Goal: Transaction & Acquisition: Purchase product/service

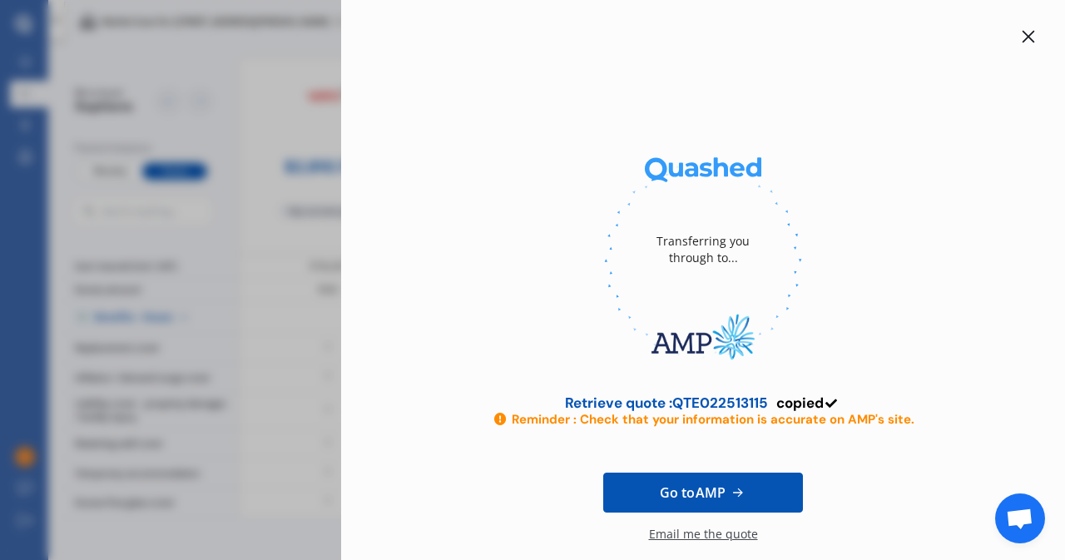
click at [1022, 40] on icon at bounding box center [1028, 36] width 13 height 13
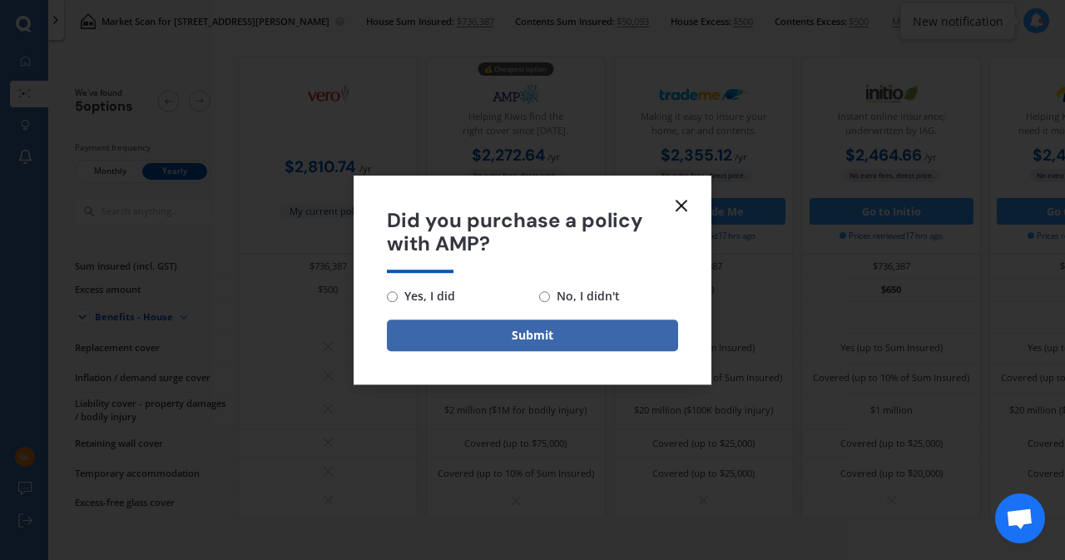
click at [682, 197] on icon at bounding box center [682, 206] width 20 height 20
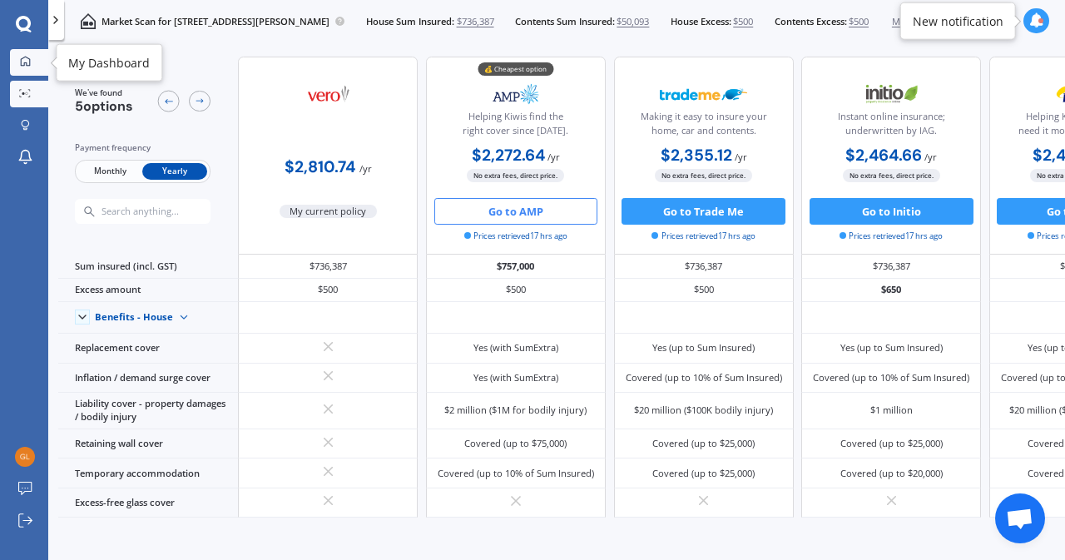
click at [18, 67] on div at bounding box center [25, 62] width 20 height 12
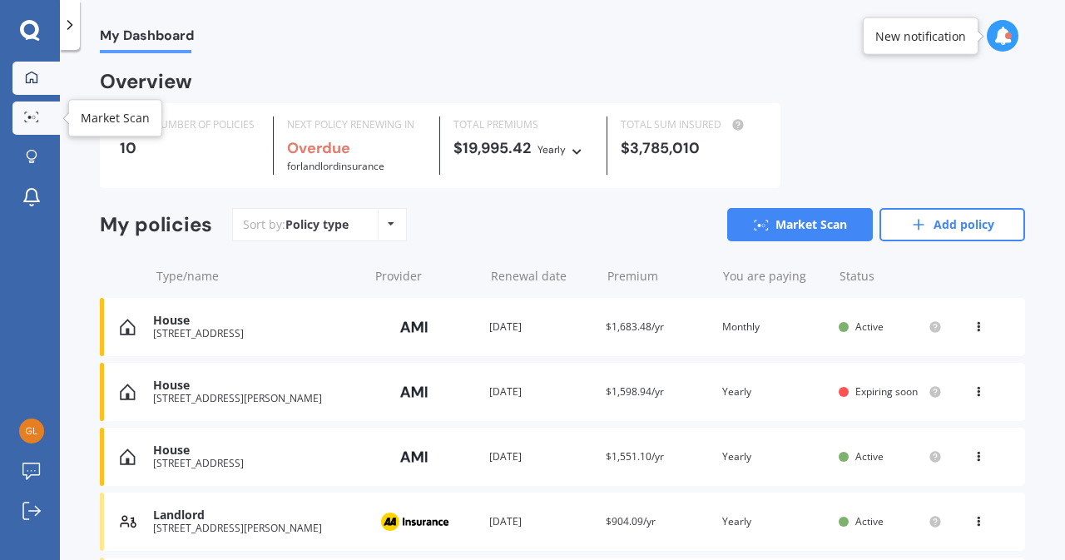
click at [24, 114] on icon at bounding box center [31, 117] width 15 height 11
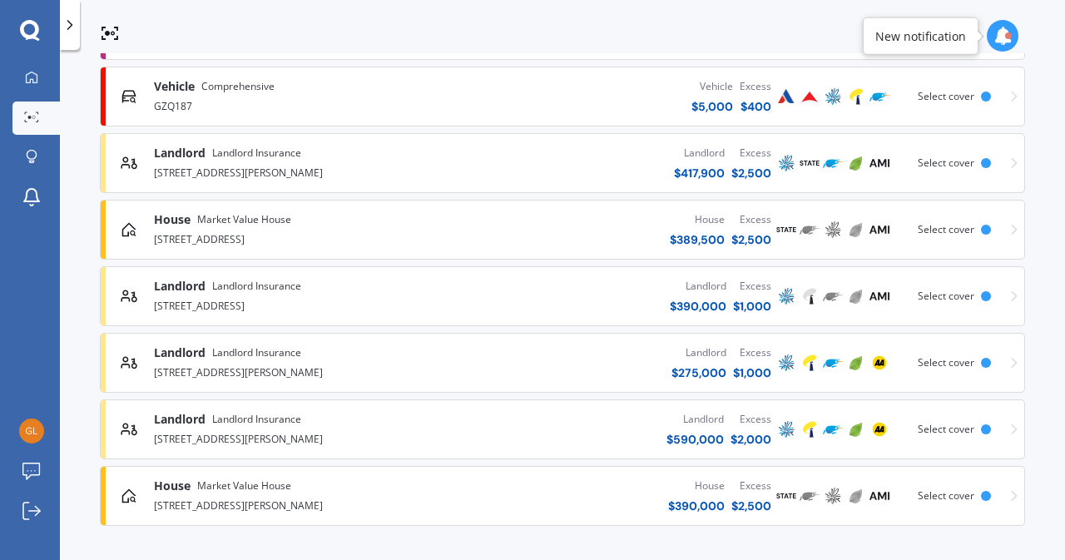
scroll to position [438, 0]
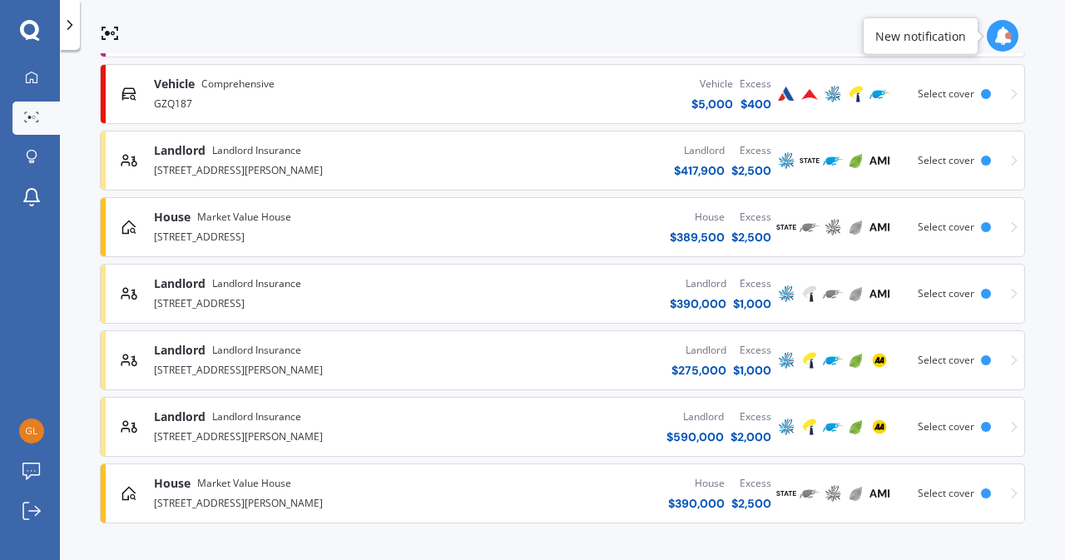
click at [781, 295] on img at bounding box center [787, 294] width 20 height 20
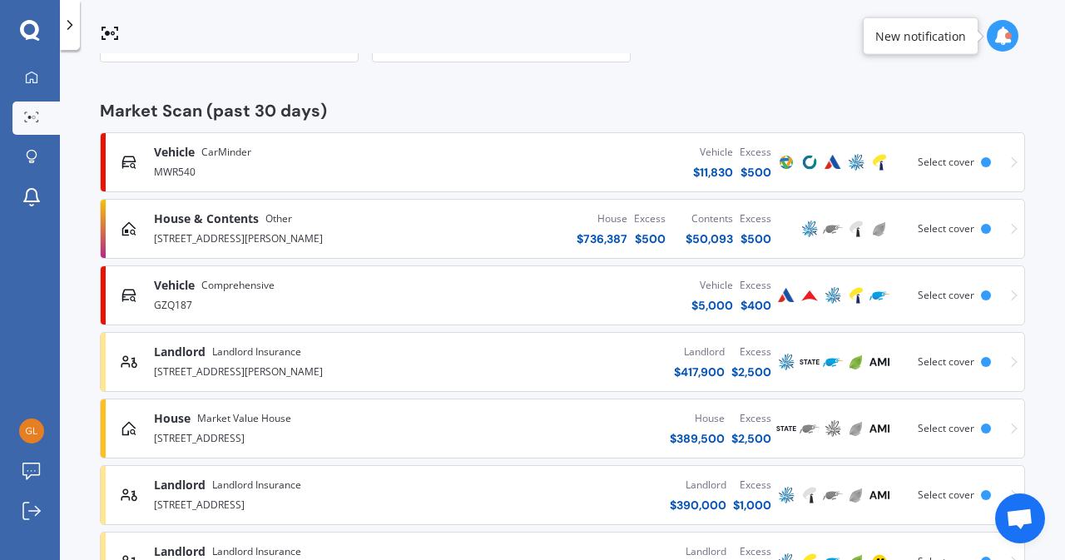
scroll to position [242, 0]
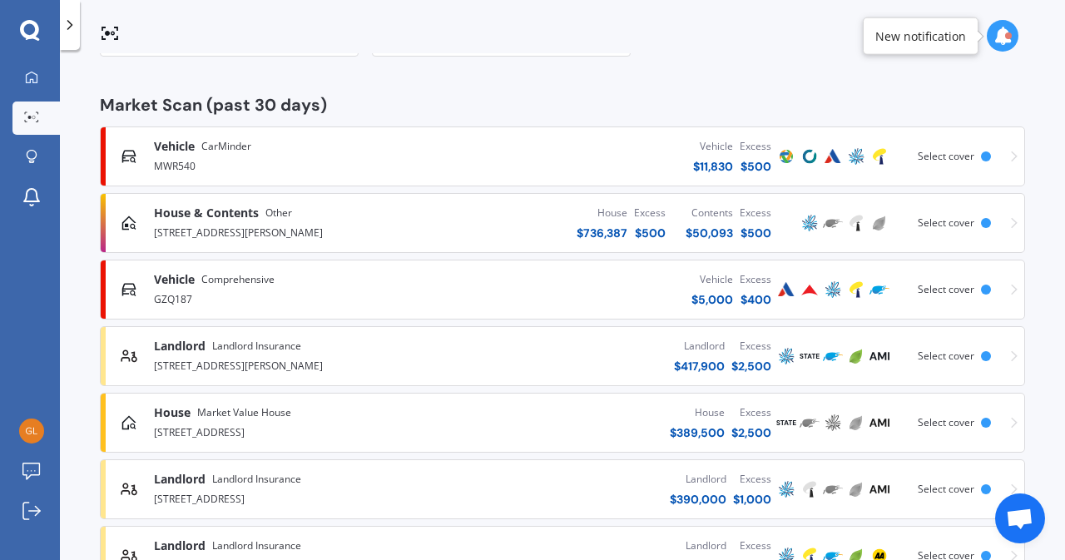
click at [285, 361] on div "[STREET_ADDRESS][PERSON_NAME]" at bounding box center [301, 365] width 294 height 20
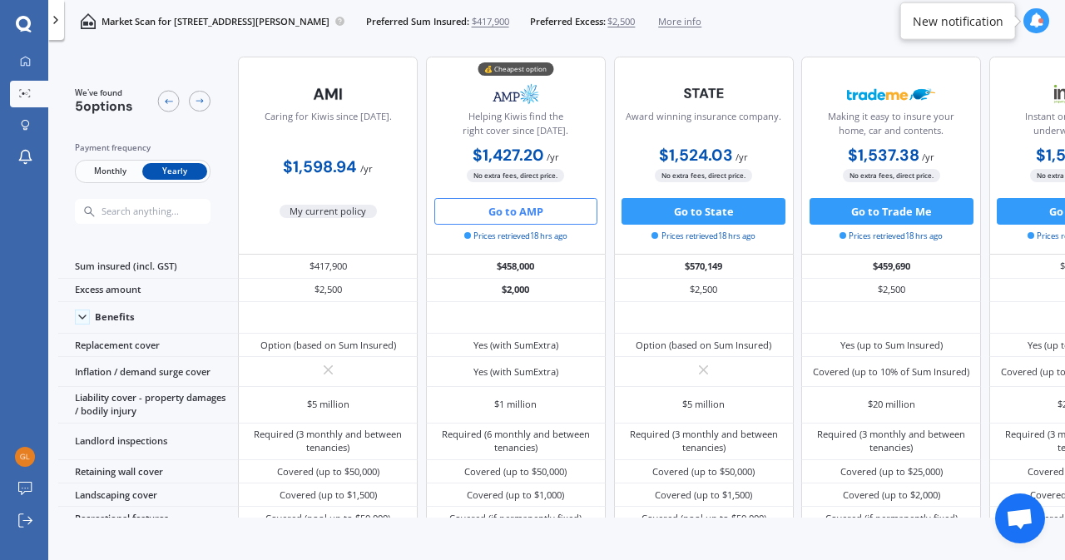
click at [524, 217] on button "Go to AMP" at bounding box center [516, 211] width 164 height 27
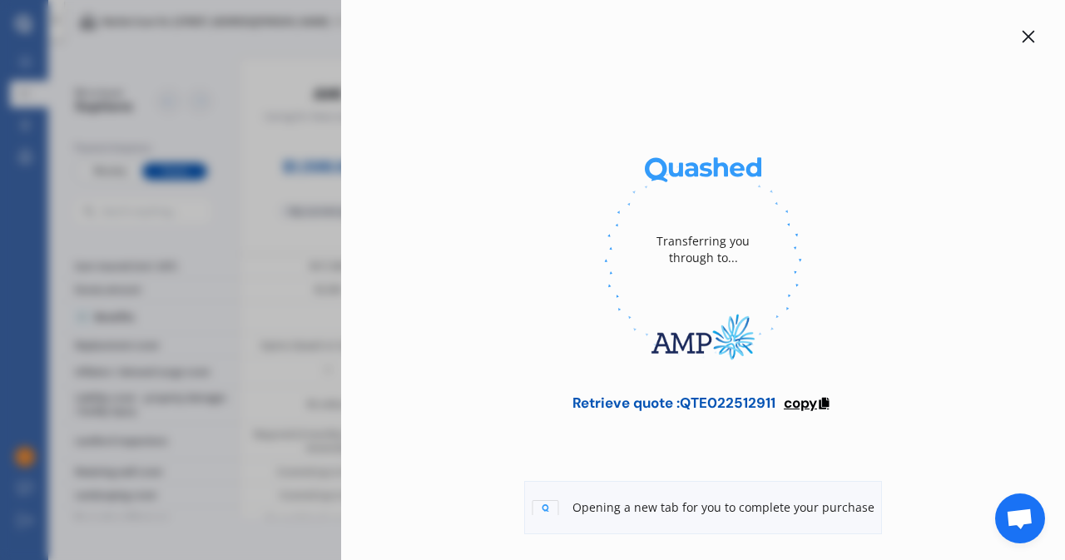
click at [810, 409] on span "copy" at bounding box center [800, 403] width 33 height 18
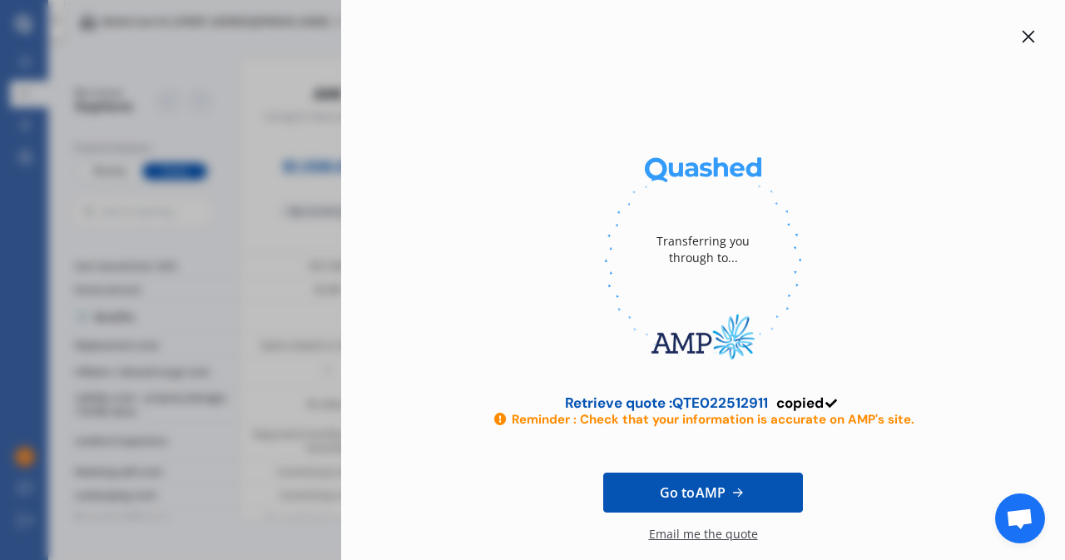
click at [1022, 39] on icon at bounding box center [1028, 36] width 13 height 13
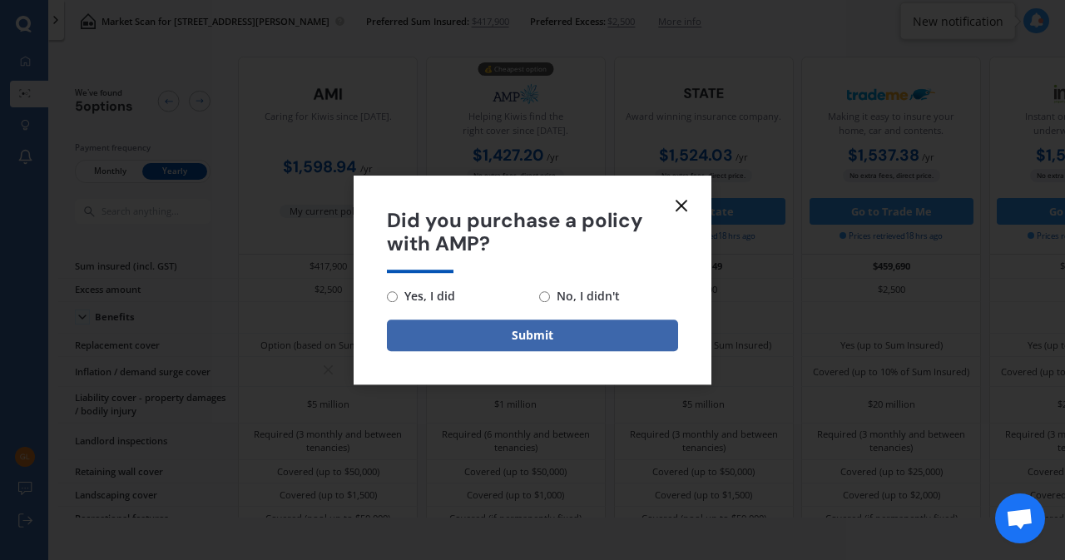
click at [691, 207] on icon at bounding box center [682, 206] width 20 height 20
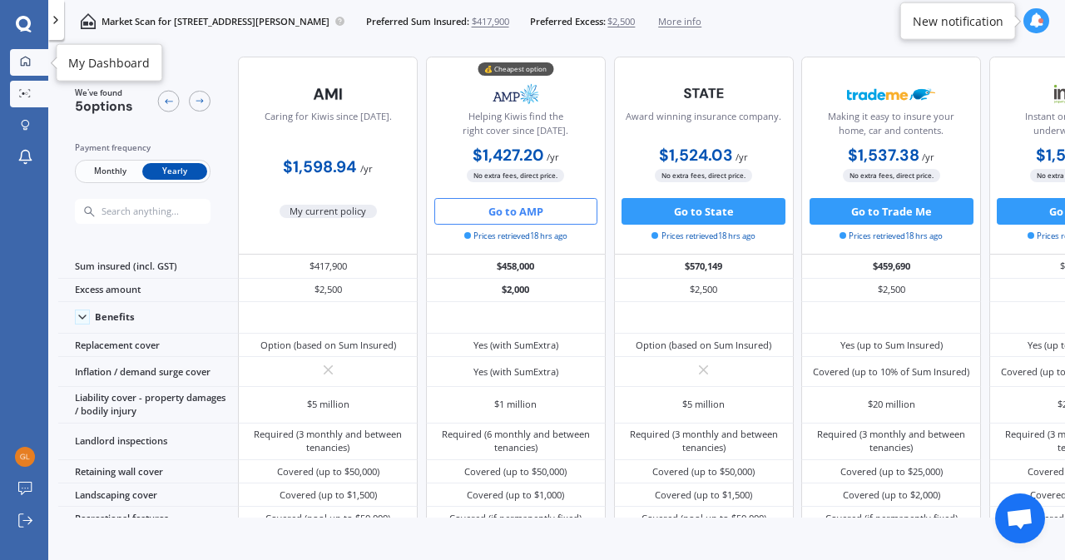
click at [24, 66] on icon at bounding box center [25, 61] width 11 height 11
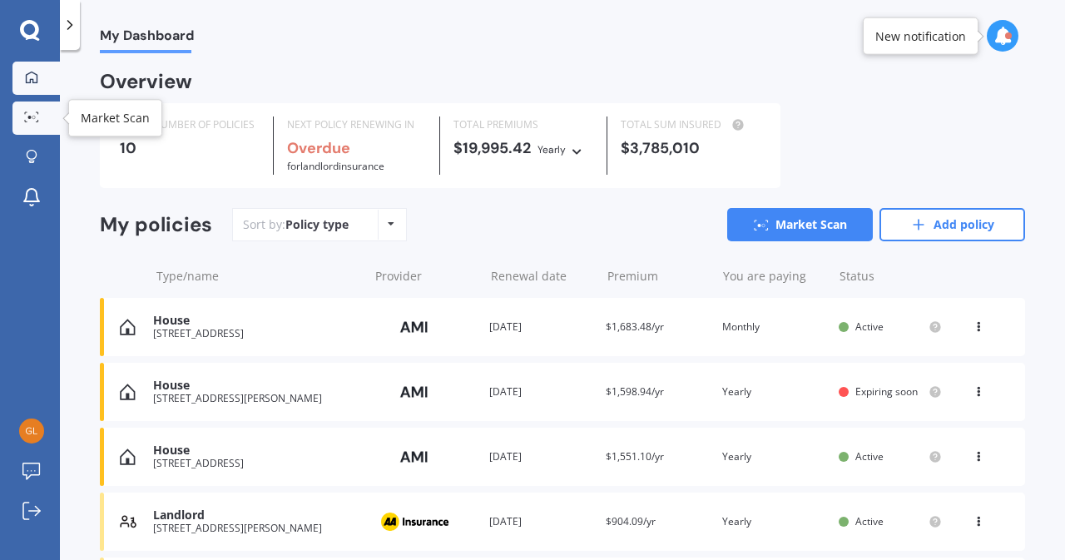
click at [30, 112] on icon at bounding box center [31, 117] width 15 height 11
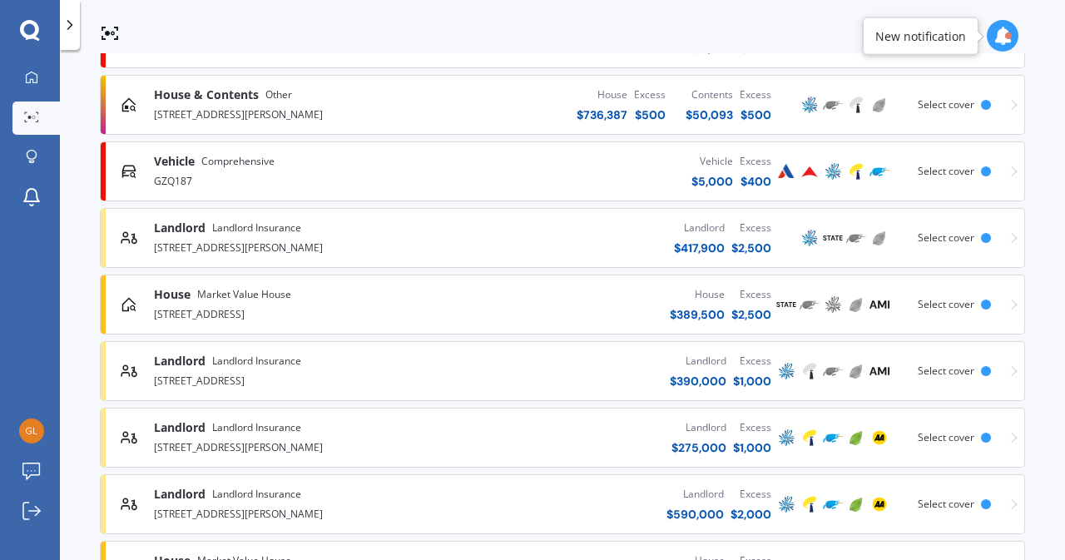
scroll to position [363, 0]
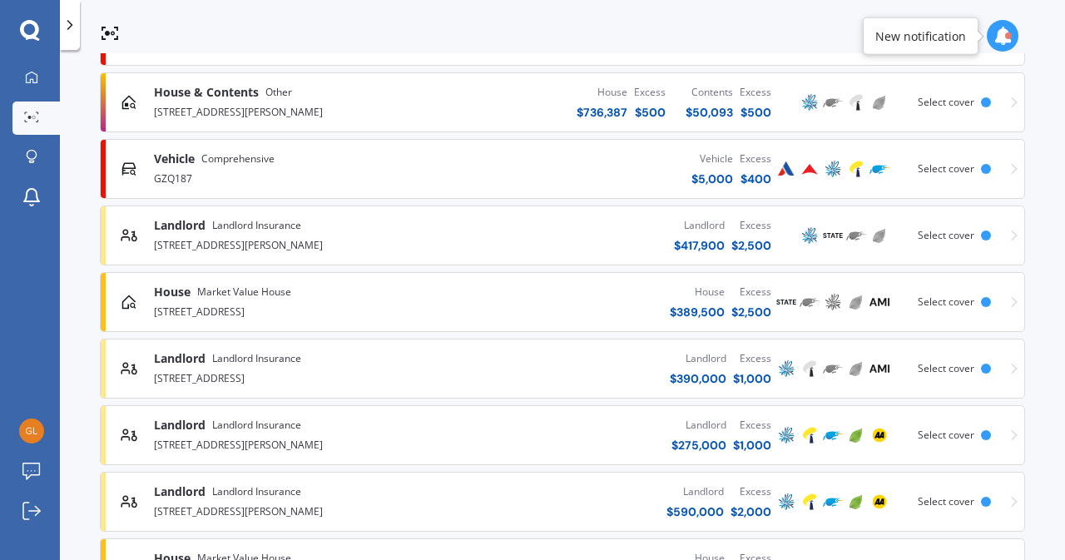
click at [614, 319] on div "House $ 389,500 Excess $ 2,500" at bounding box center [611, 302] width 327 height 50
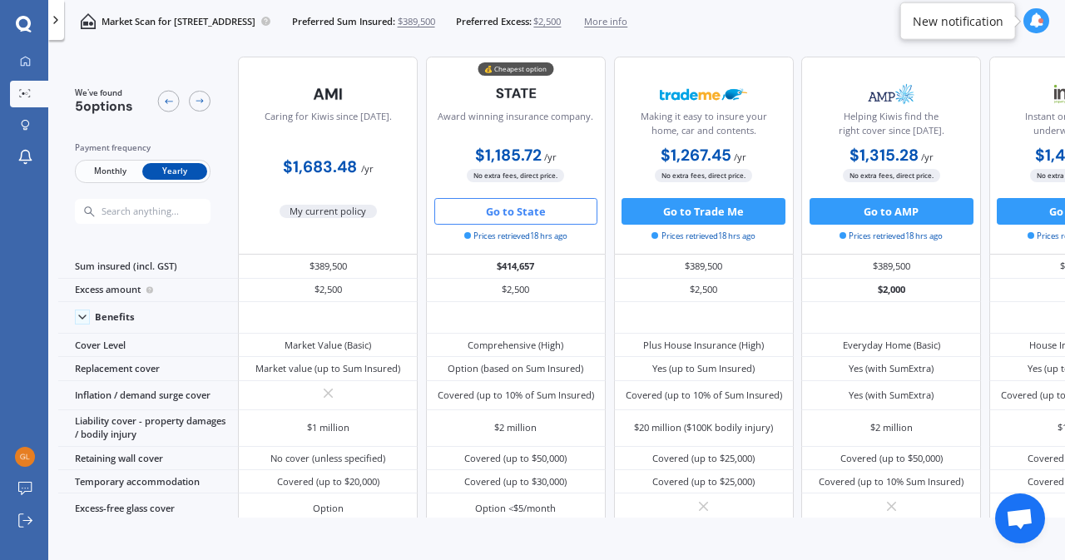
click at [107, 171] on span "Monthly" at bounding box center [109, 171] width 65 height 17
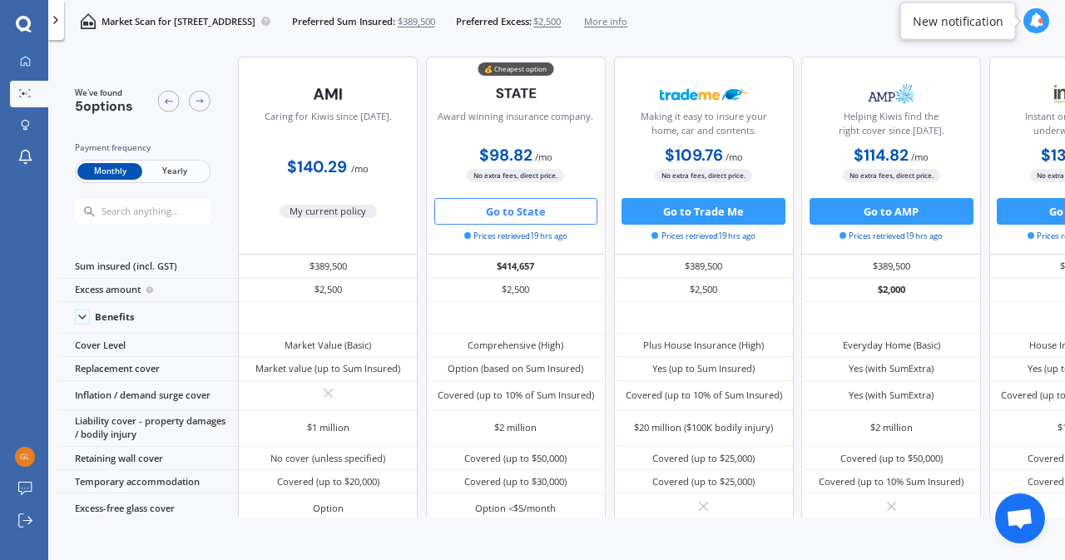
click at [509, 212] on button "Go to State" at bounding box center [516, 211] width 164 height 27
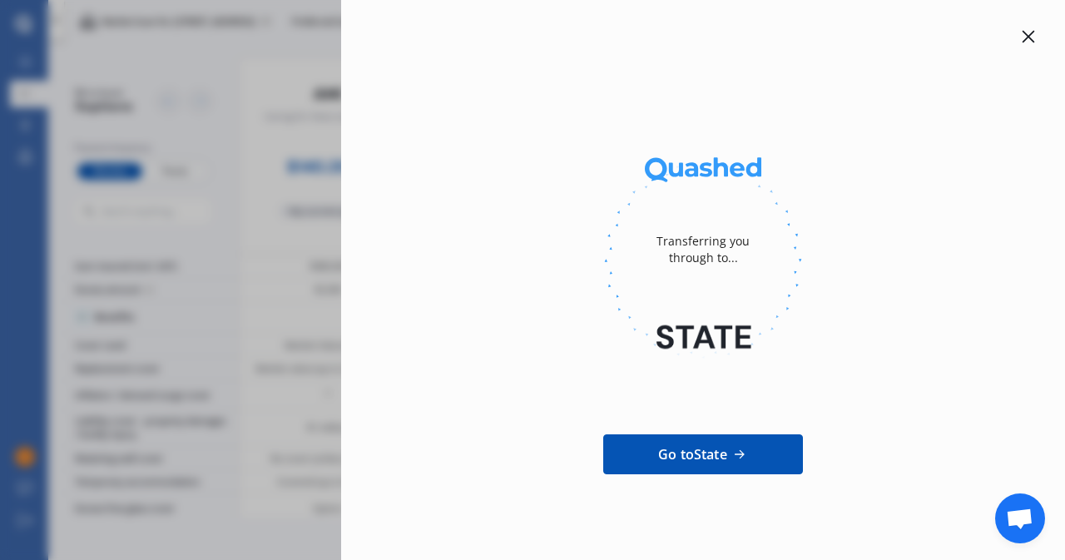
click at [1022, 39] on icon at bounding box center [1028, 36] width 13 height 13
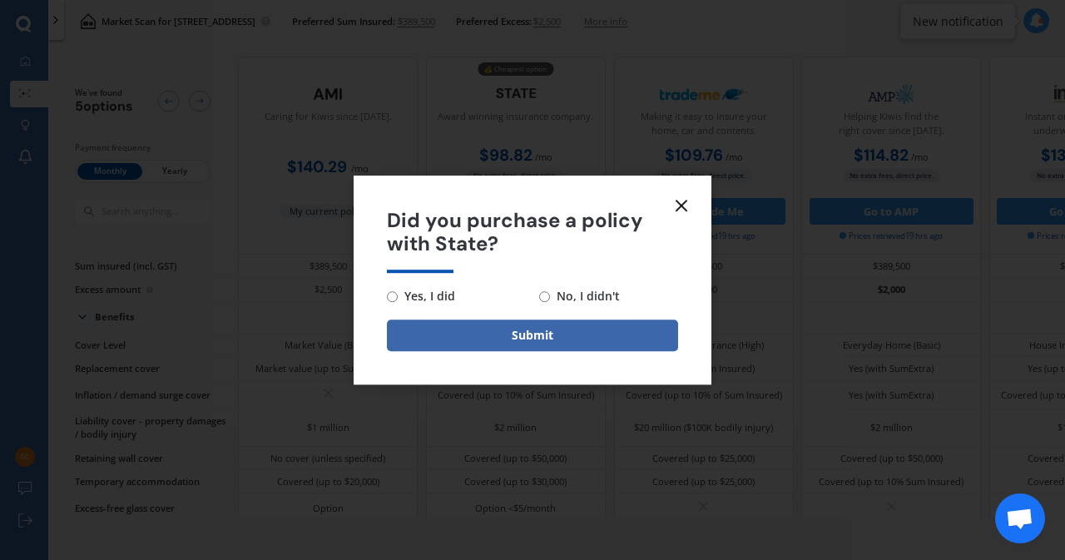
click at [682, 201] on icon at bounding box center [682, 206] width 20 height 20
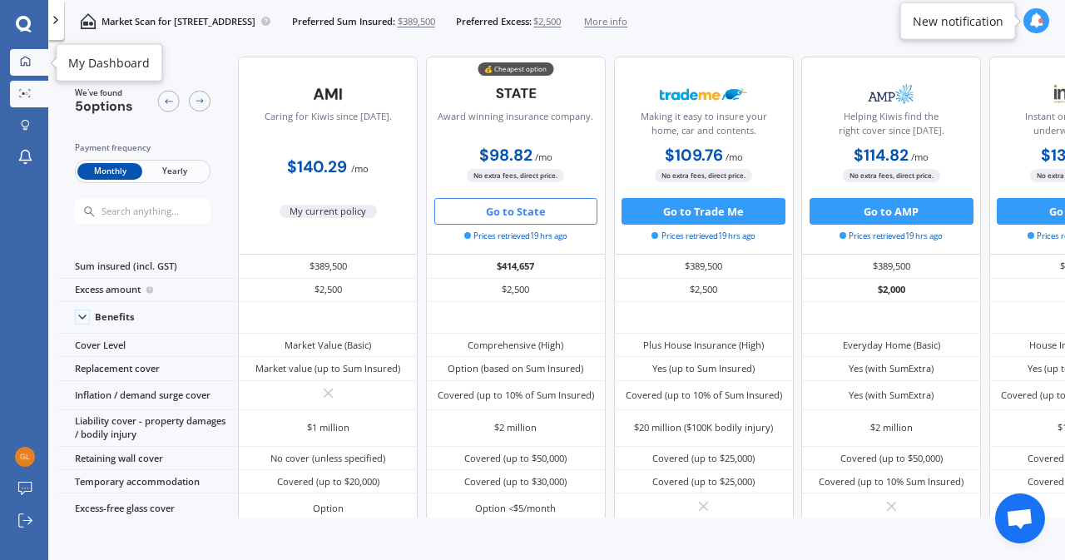
click at [25, 54] on link "My Dashboard" at bounding box center [29, 62] width 38 height 27
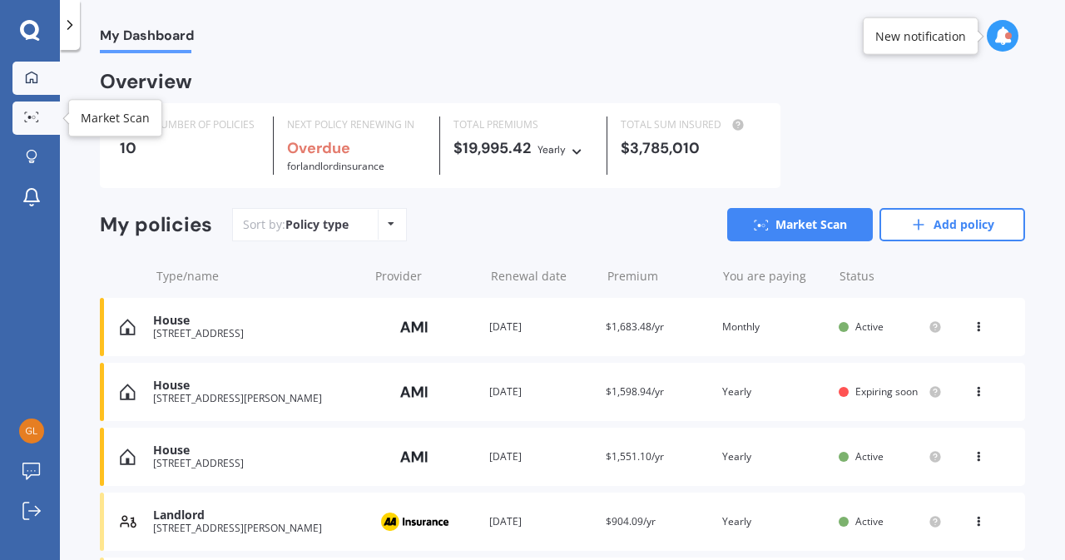
click at [31, 124] on link "Market Scan" at bounding box center [35, 118] width 47 height 33
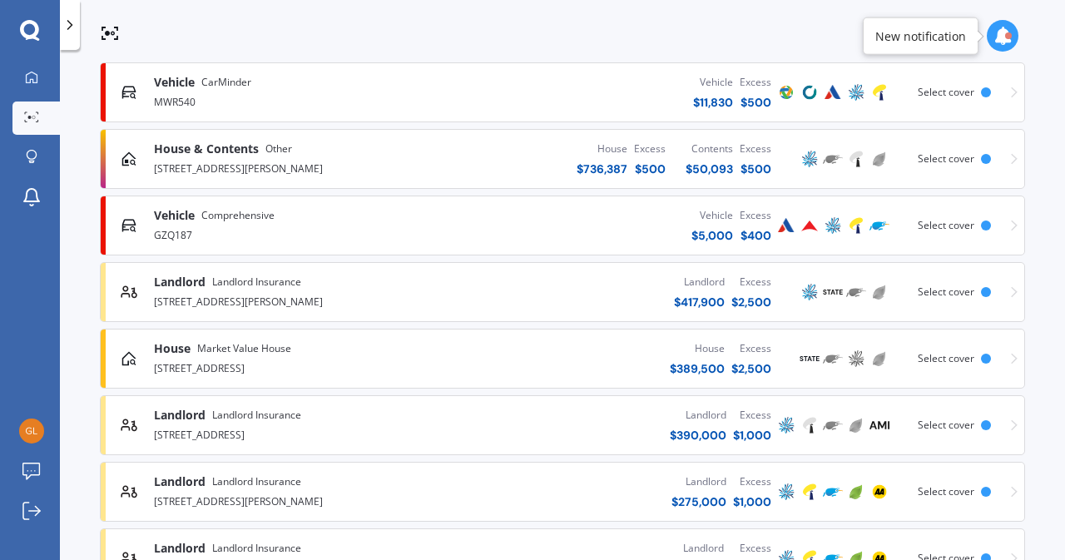
scroll to position [306, 0]
click at [177, 295] on div "[STREET_ADDRESS][PERSON_NAME]" at bounding box center [301, 300] width 294 height 20
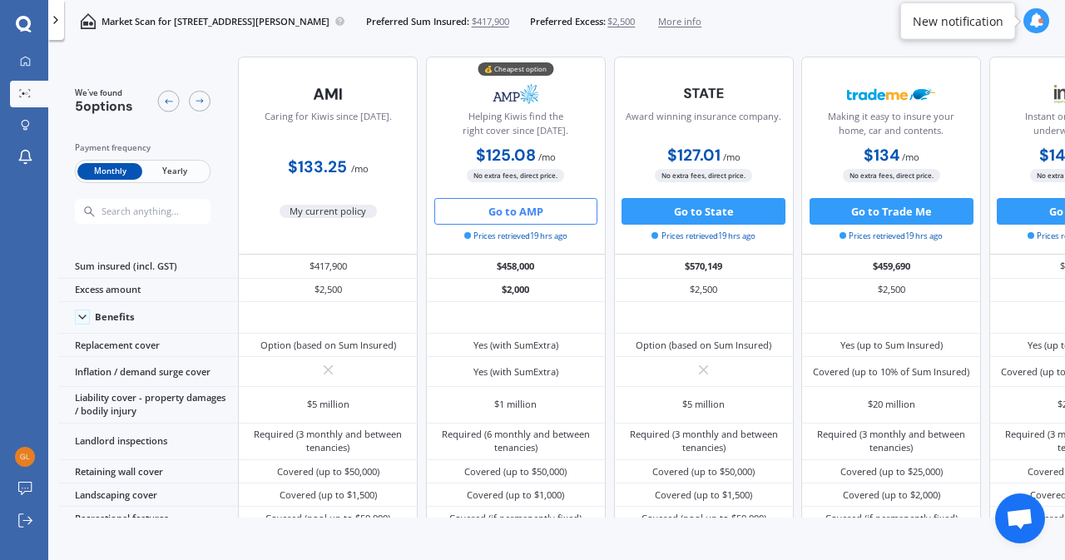
click at [180, 174] on span "Yearly" at bounding box center [174, 171] width 65 height 17
click at [120, 169] on span "Monthly" at bounding box center [109, 171] width 65 height 17
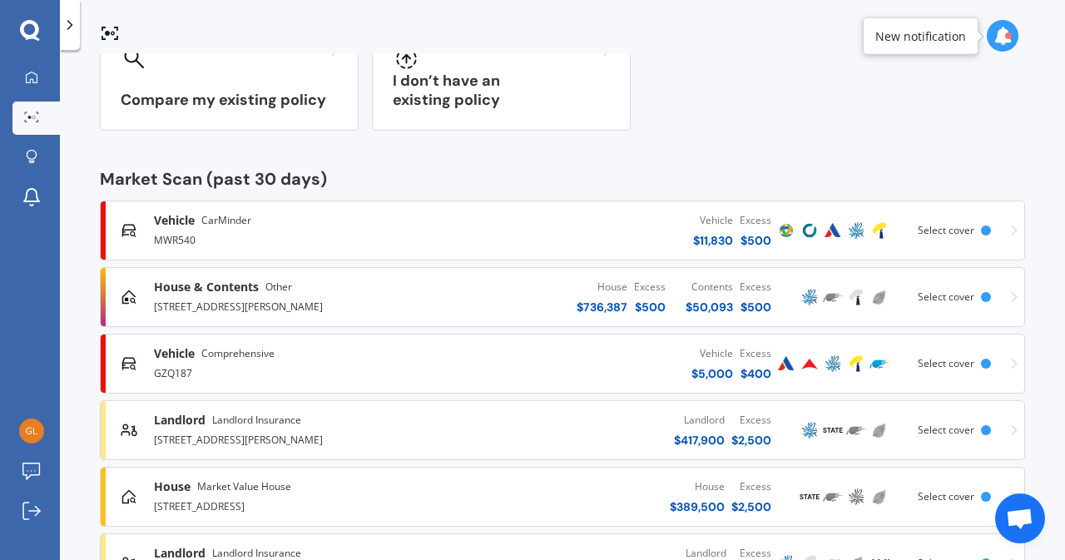
scroll to position [170, 0]
click at [185, 494] on div "[STREET_ADDRESS]" at bounding box center [301, 504] width 294 height 20
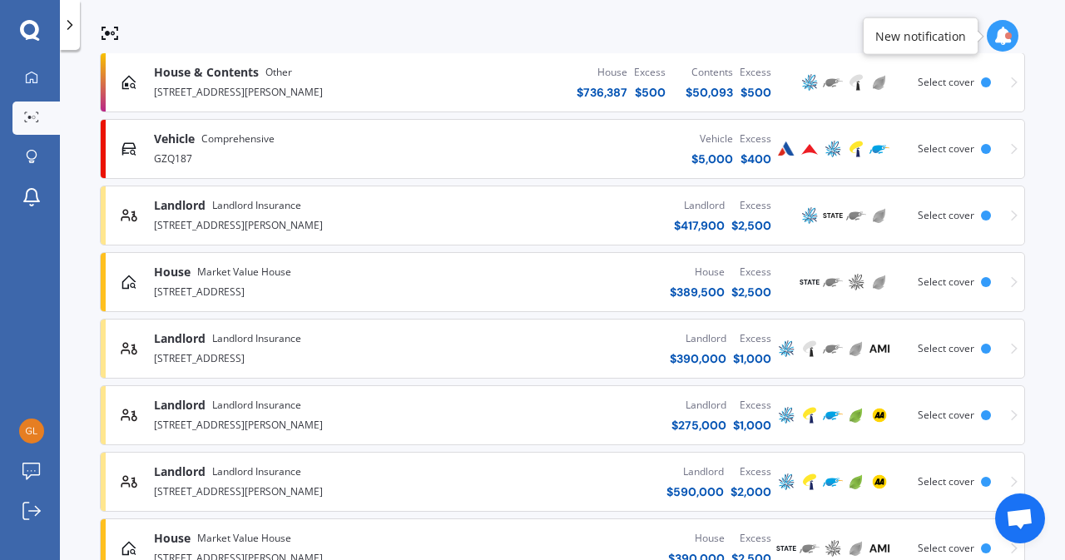
scroll to position [438, 0]
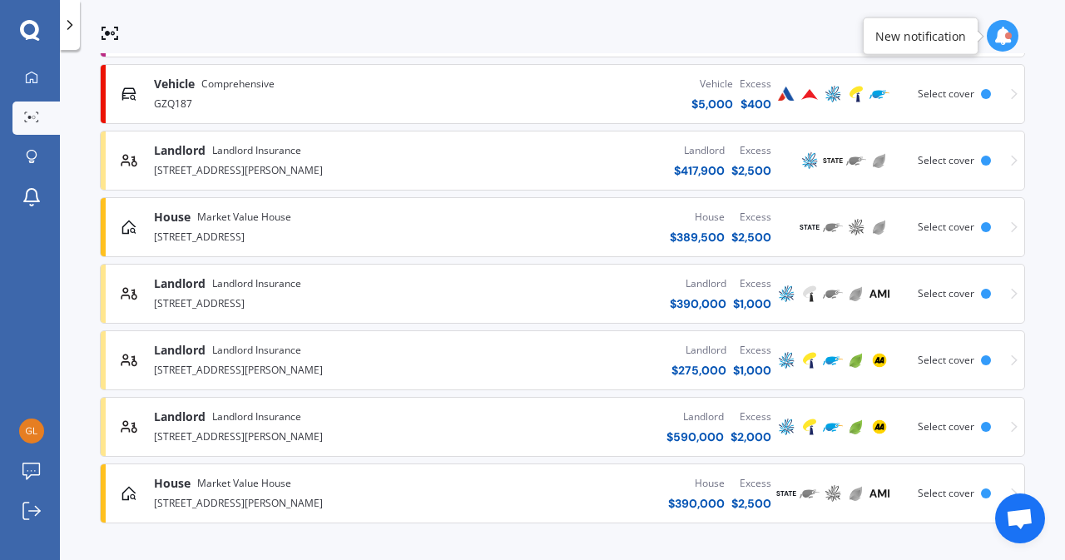
click at [202, 290] on span "Landlord" at bounding box center [180, 283] width 52 height 17
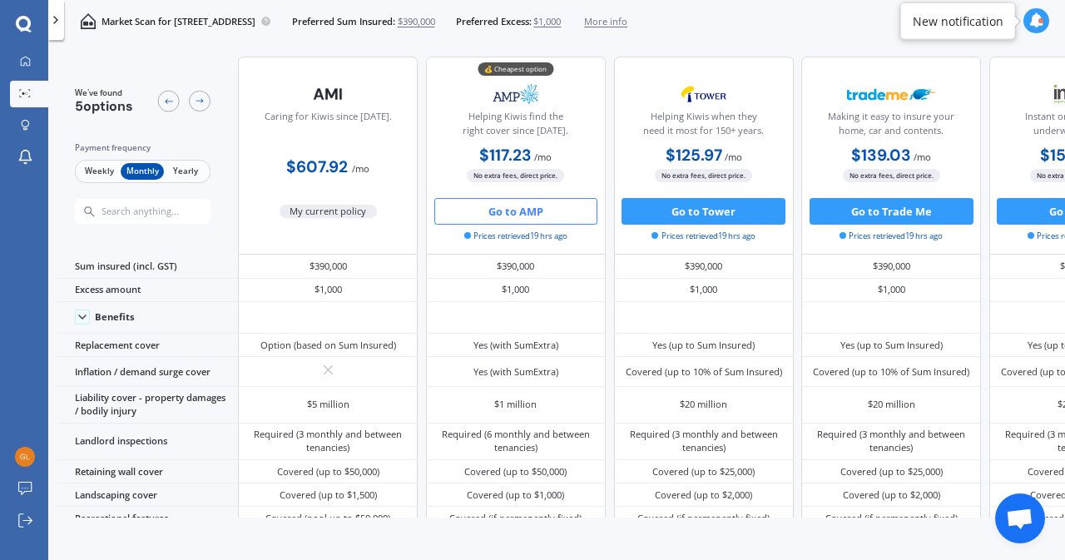
click at [195, 171] on span "Yearly" at bounding box center [185, 171] width 43 height 17
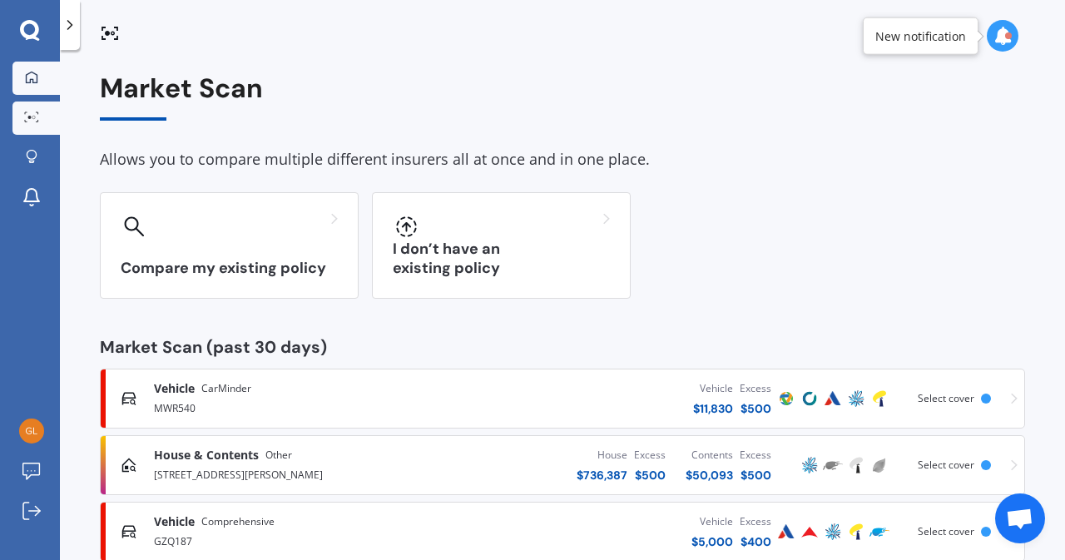
click at [52, 79] on link "My Dashboard" at bounding box center [35, 78] width 47 height 33
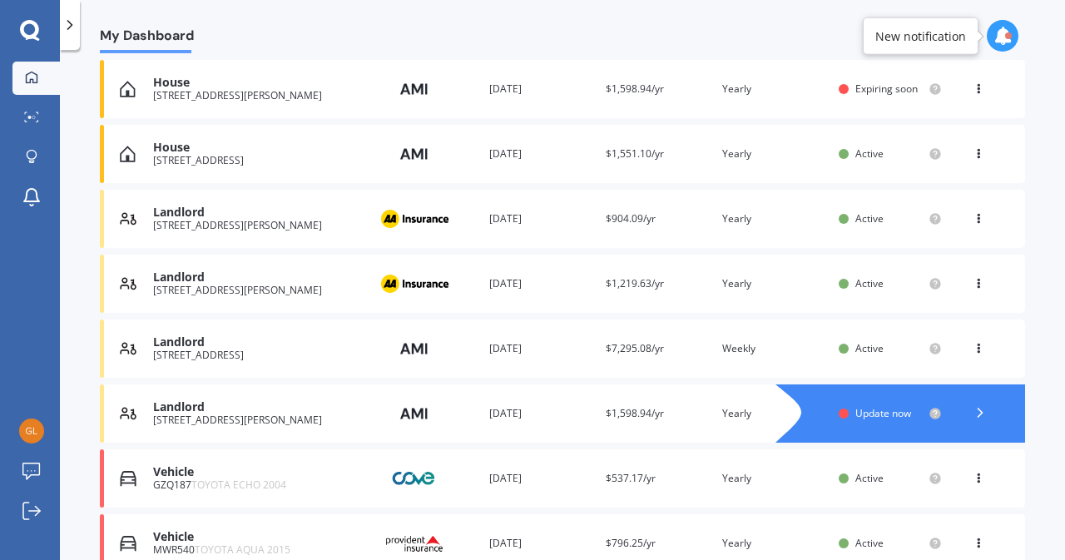
scroll to position [78, 0]
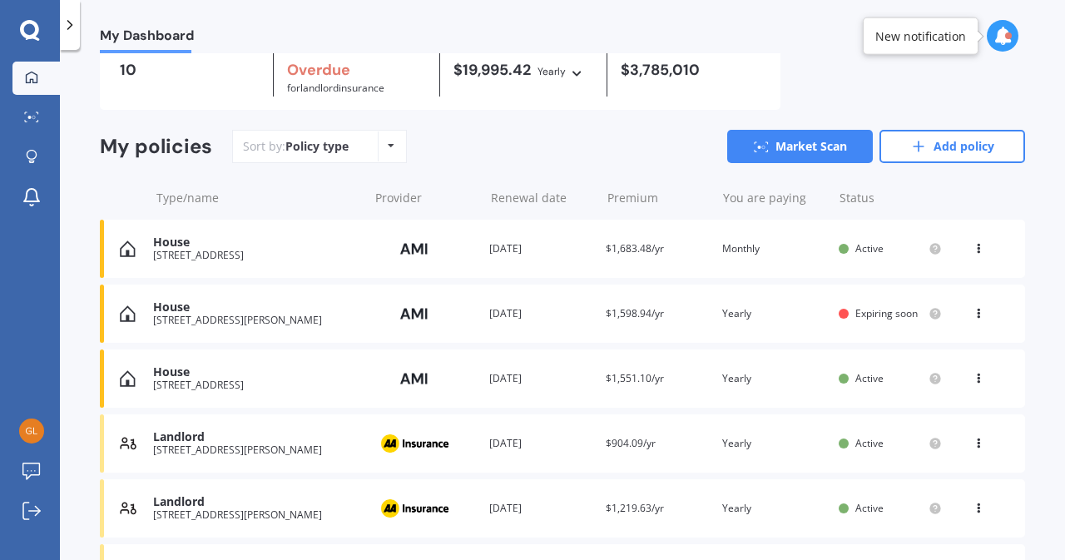
click at [47, 124] on link "Market Scan" at bounding box center [35, 118] width 47 height 33
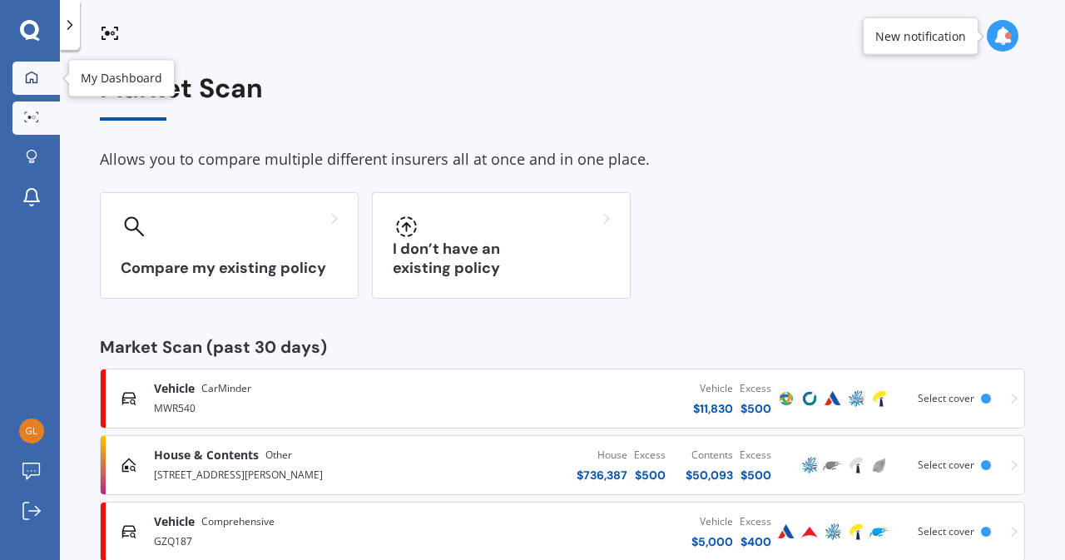
click at [29, 77] on icon at bounding box center [31, 77] width 13 height 13
